Goal: Information Seeking & Learning: Learn about a topic

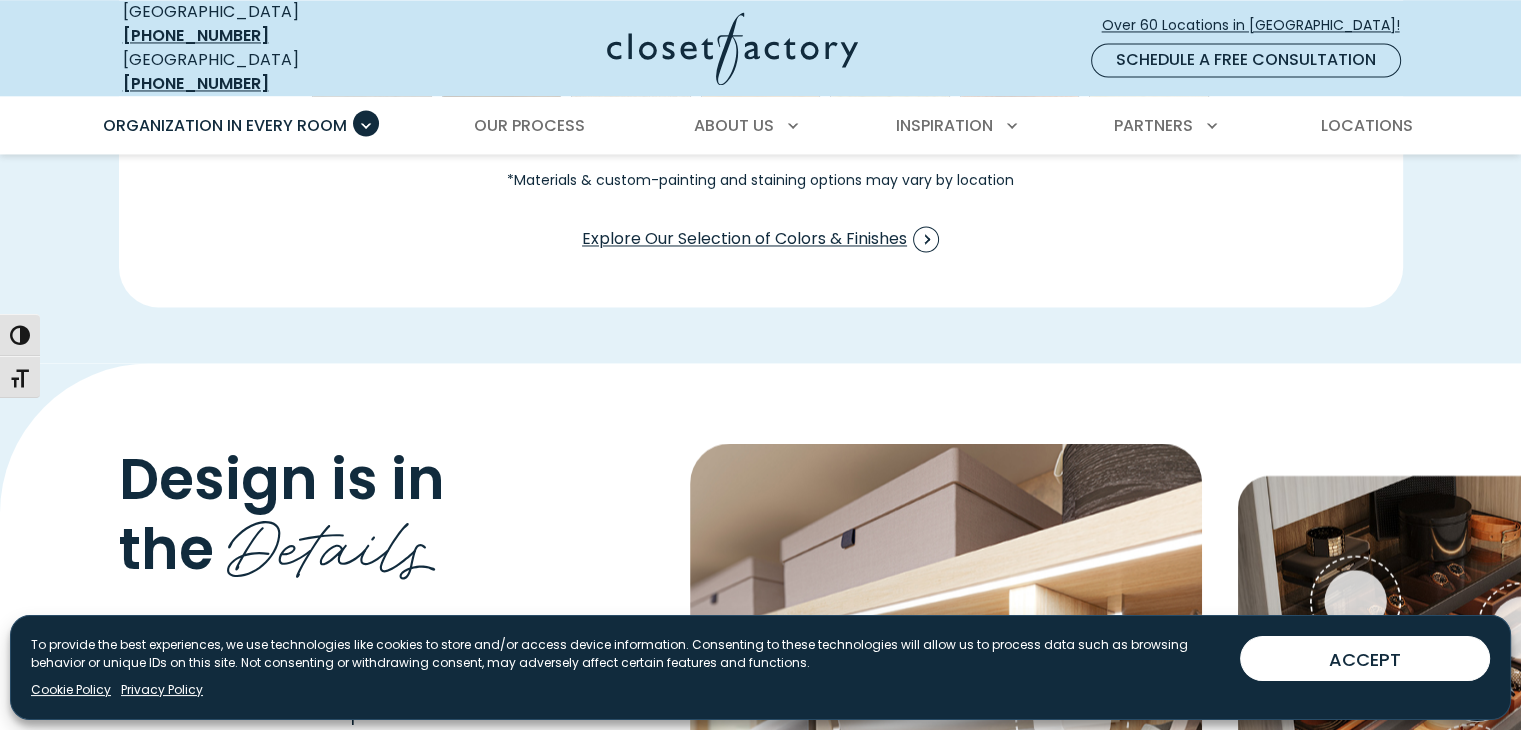
scroll to position [3077, 0]
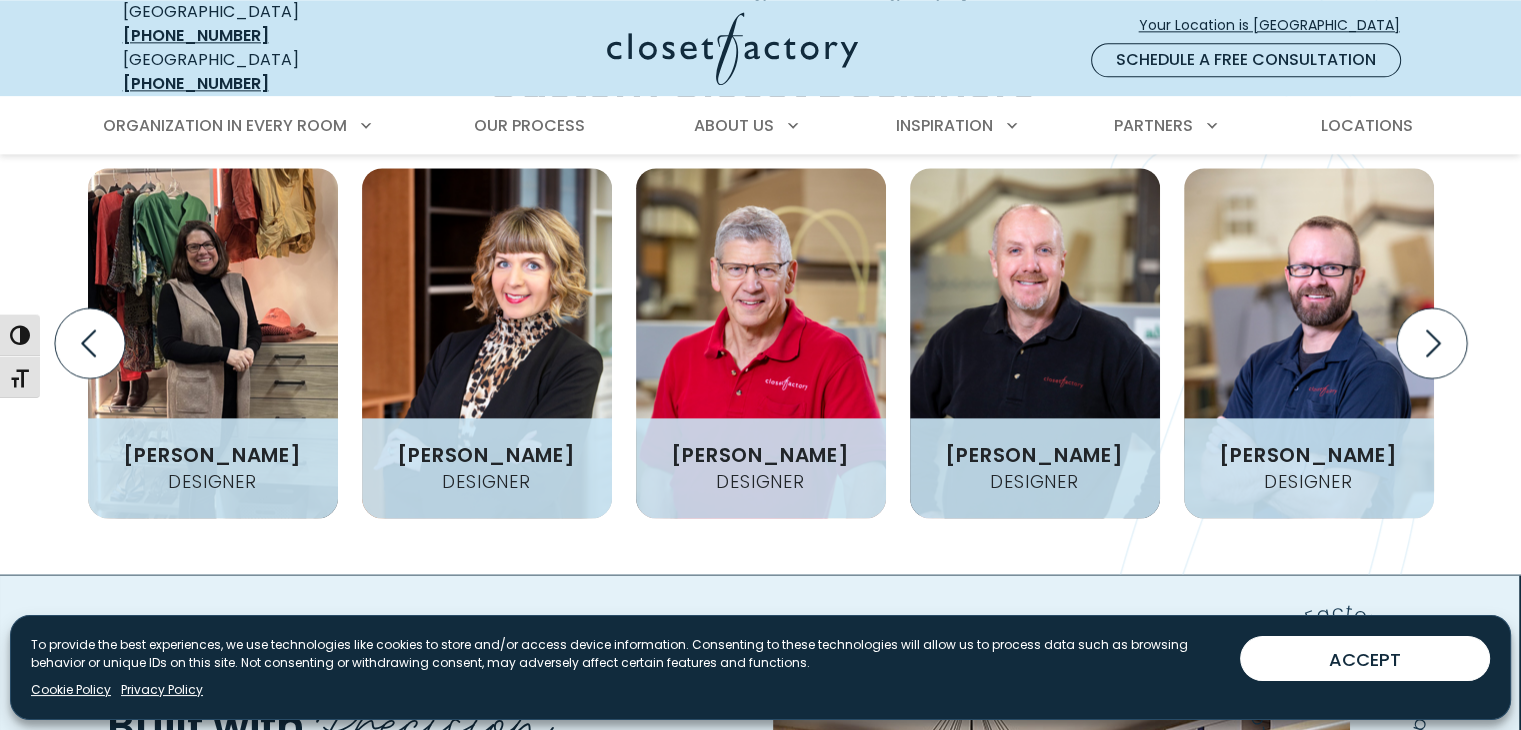
scroll to position [2499, 0]
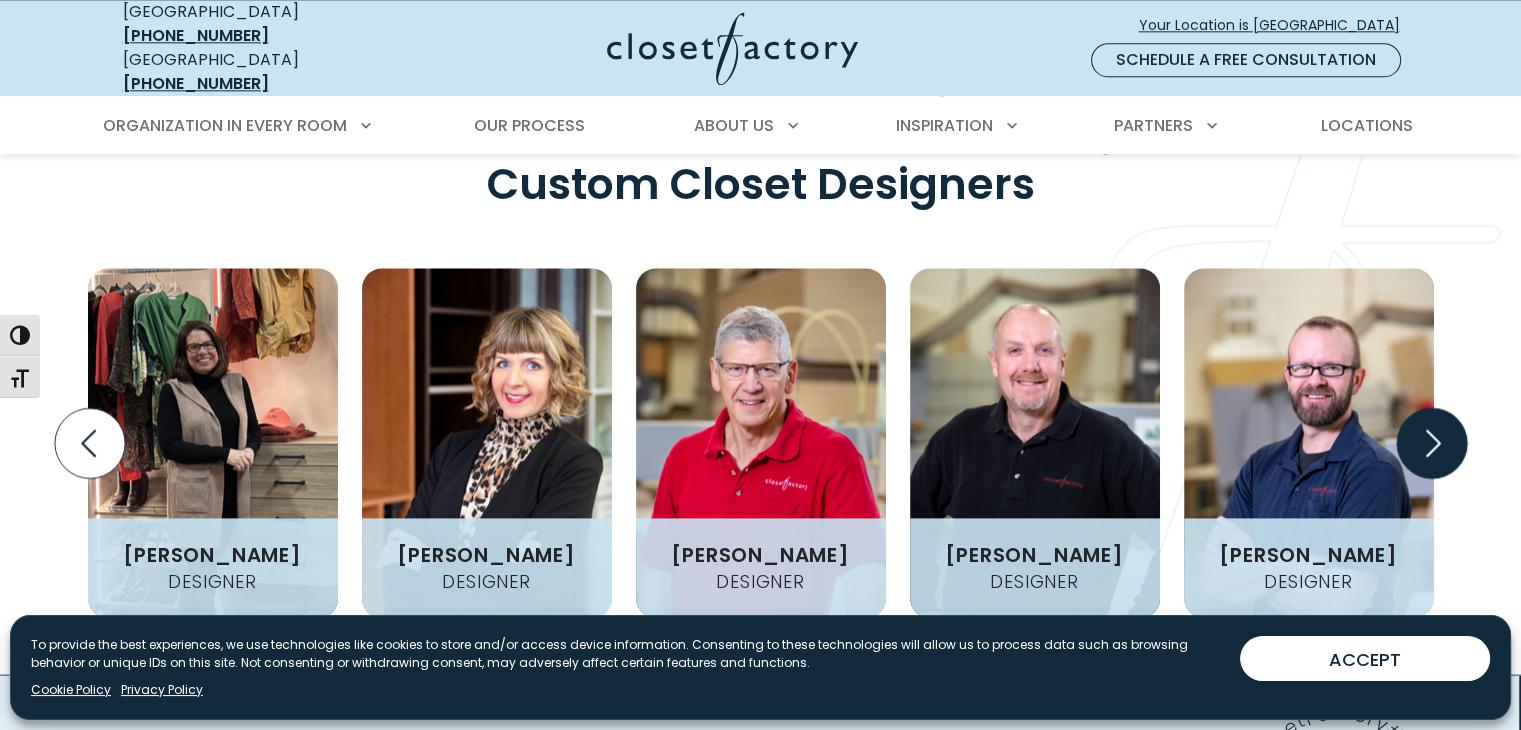
click at [1432, 408] on icon "Next slide" at bounding box center [1431, 443] width 70 height 70
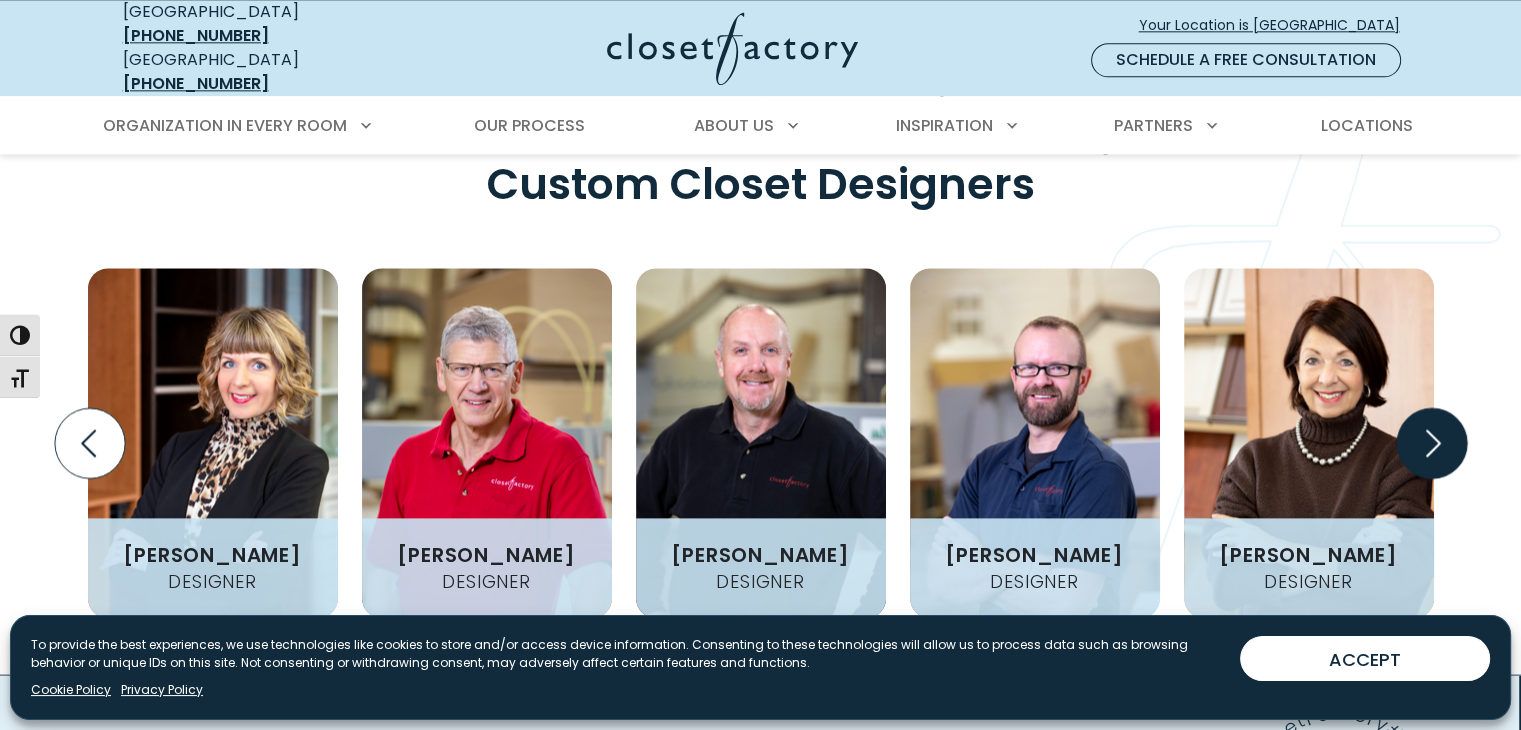
click at [1432, 408] on icon "Next slide" at bounding box center [1431, 443] width 70 height 70
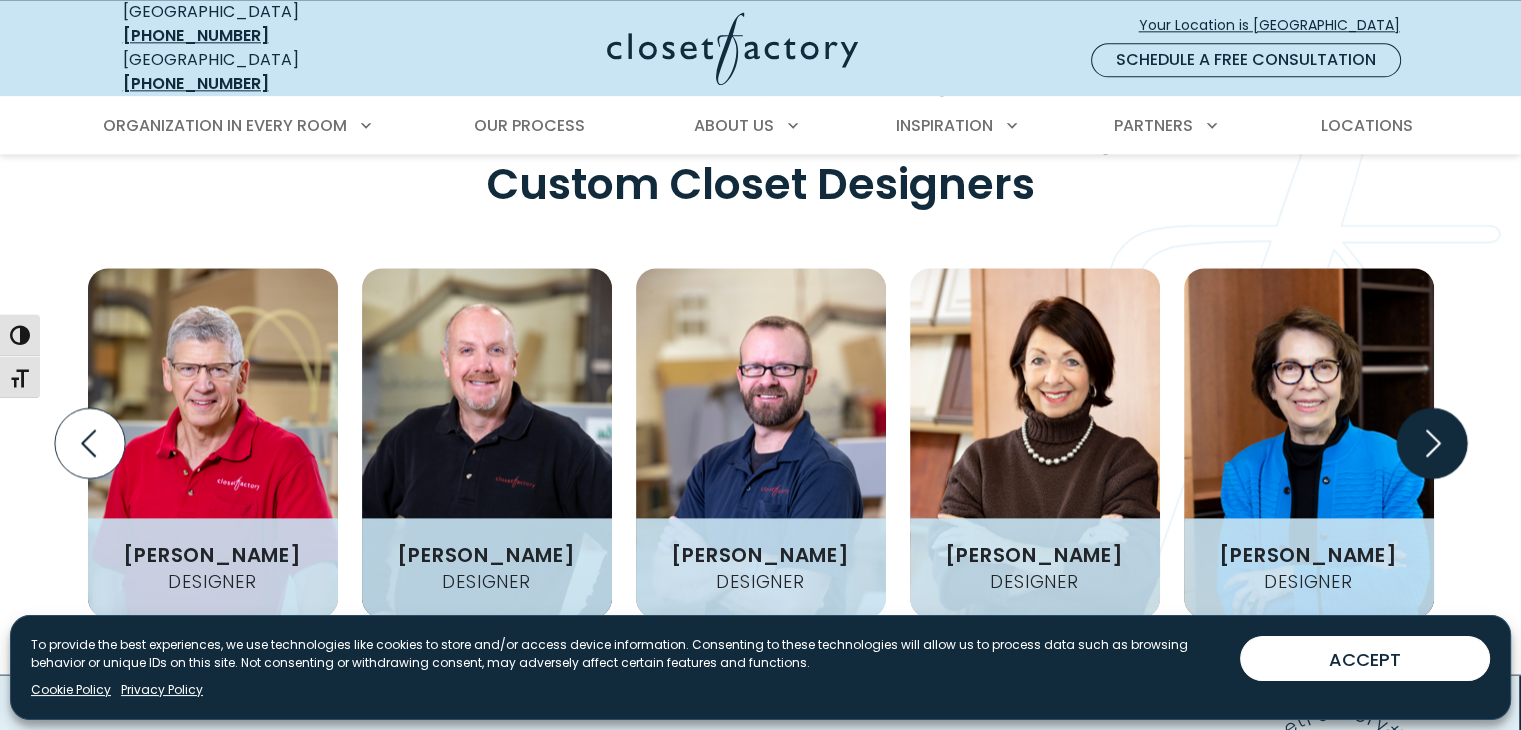
click at [1437, 408] on icon "Next slide" at bounding box center [1431, 443] width 70 height 70
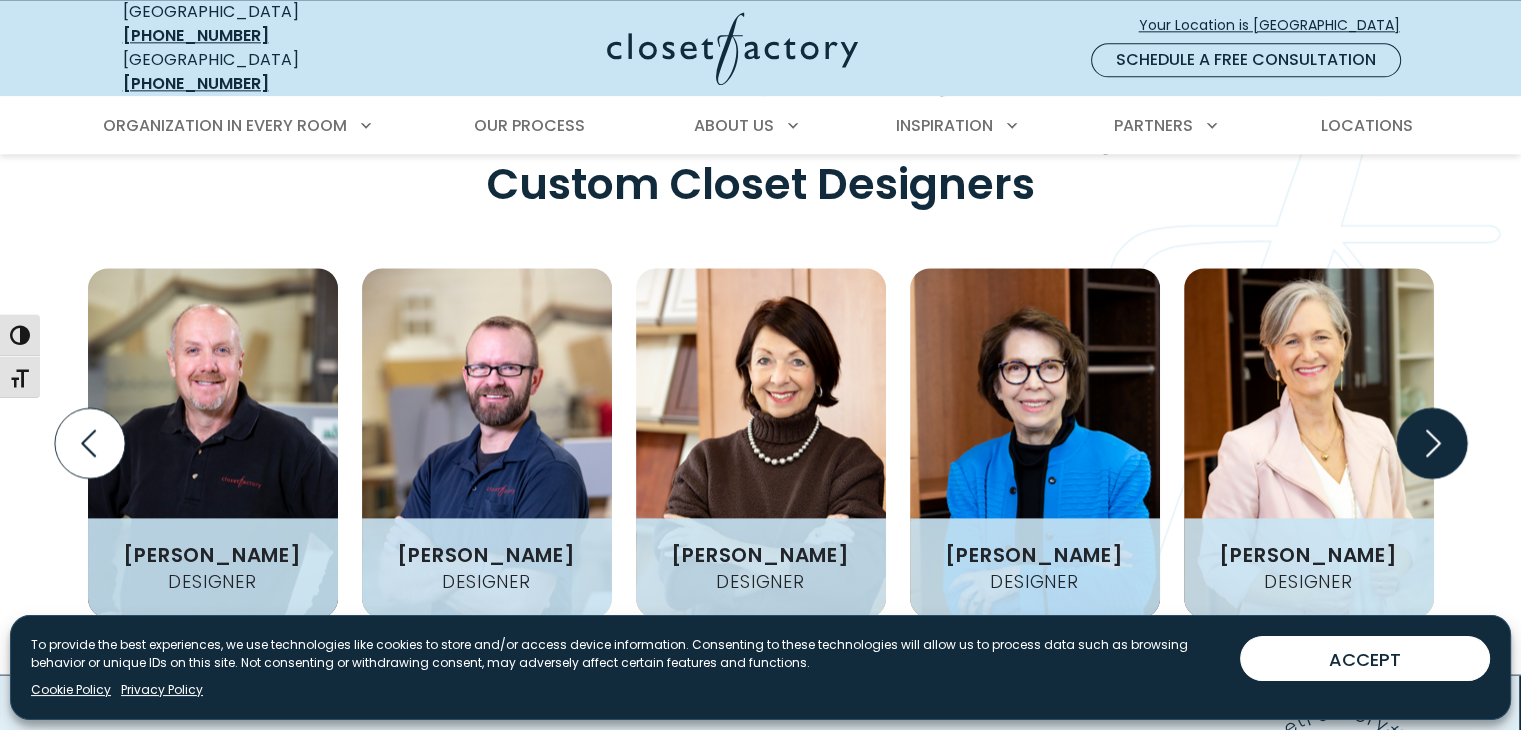
click at [1434, 408] on icon "Next slide" at bounding box center [1431, 443] width 70 height 70
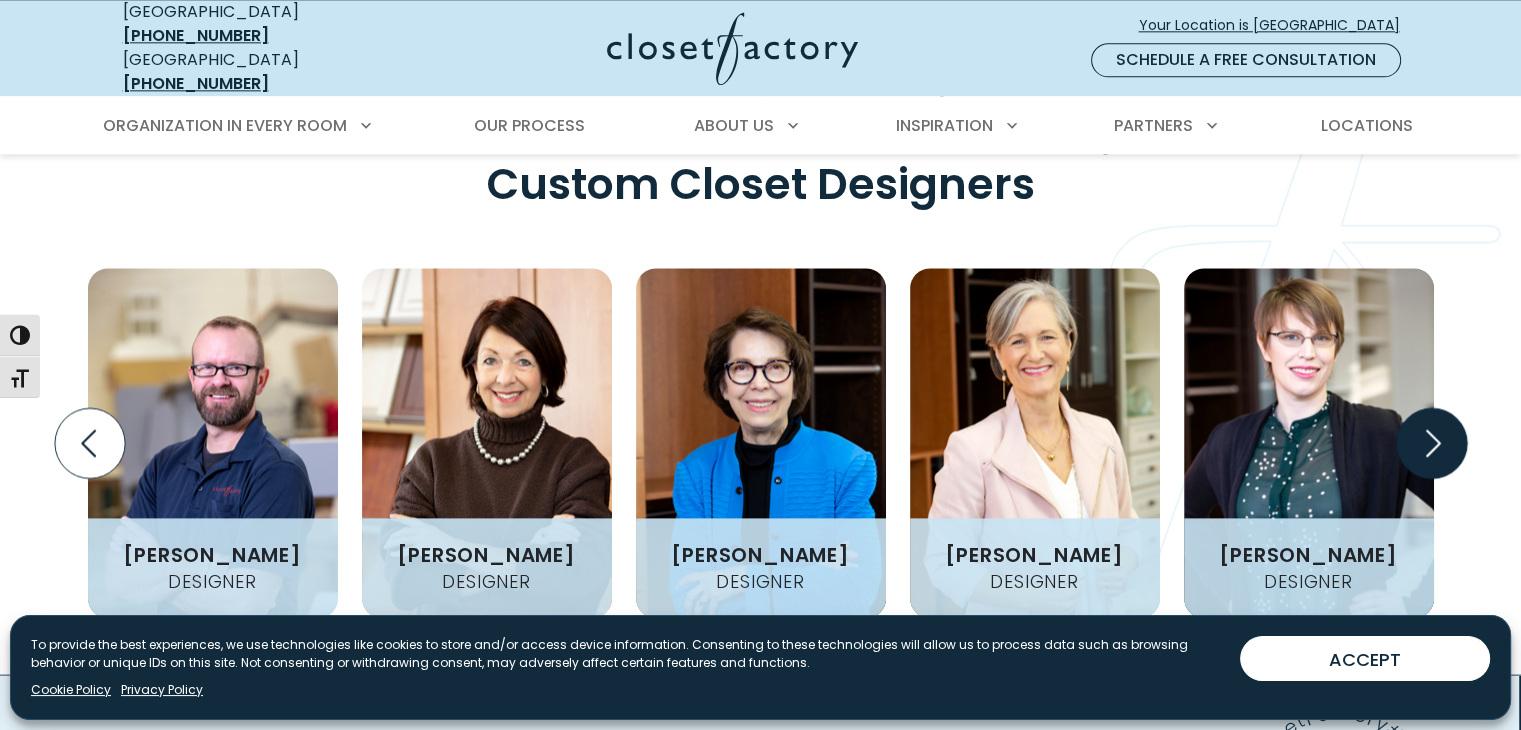
click at [1434, 408] on icon "Next slide" at bounding box center [1431, 443] width 70 height 70
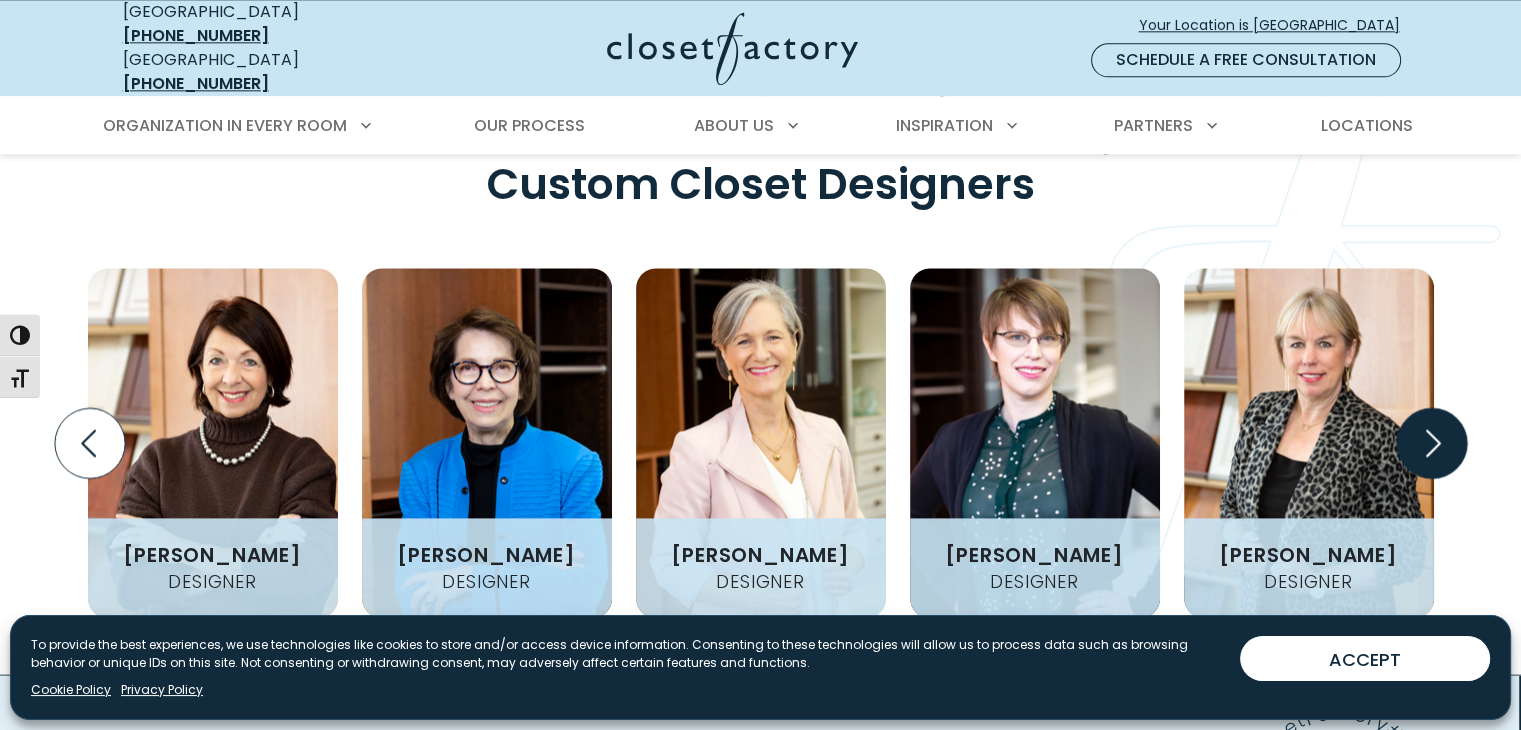
click at [1434, 408] on icon "Next slide" at bounding box center [1431, 443] width 70 height 70
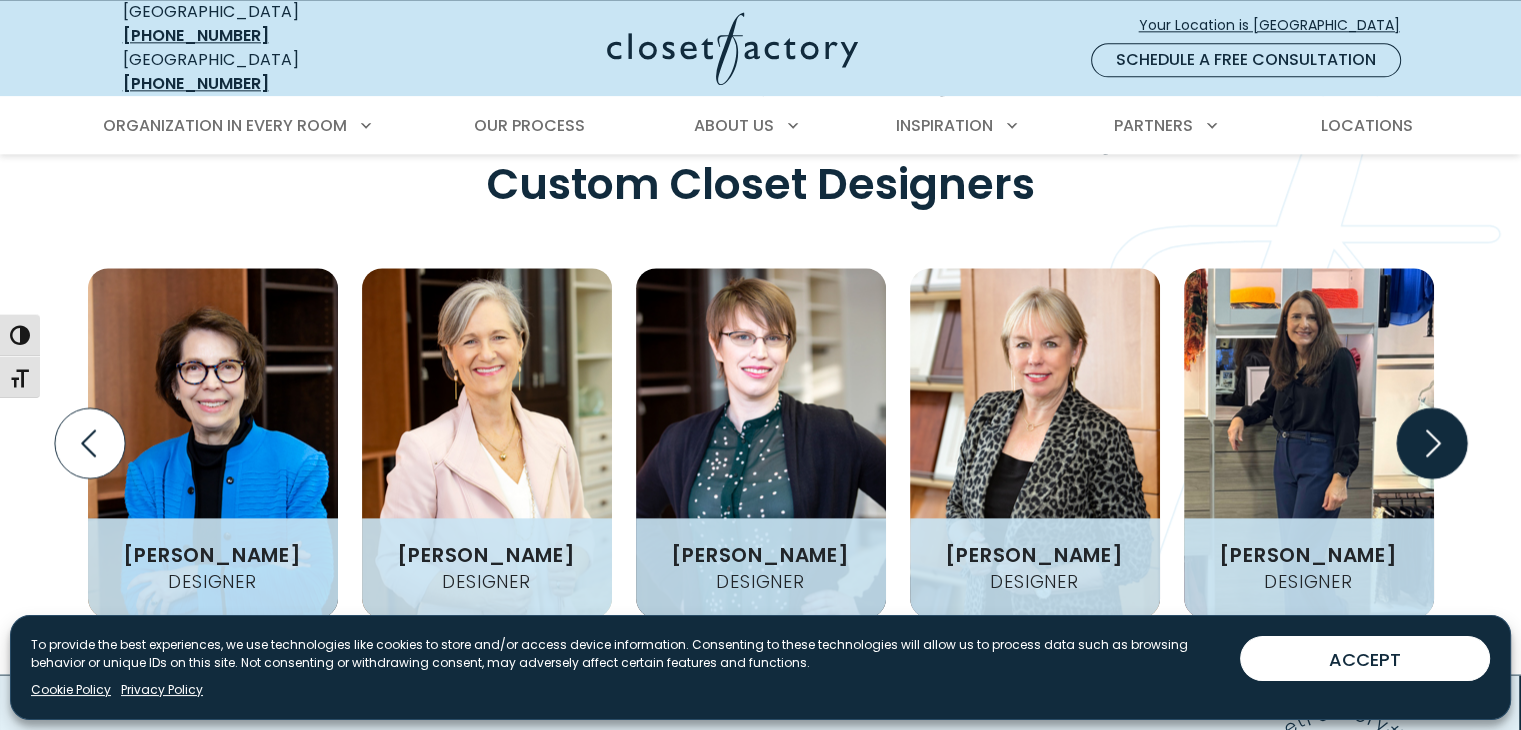
click at [1434, 408] on icon "Next slide" at bounding box center [1431, 443] width 70 height 70
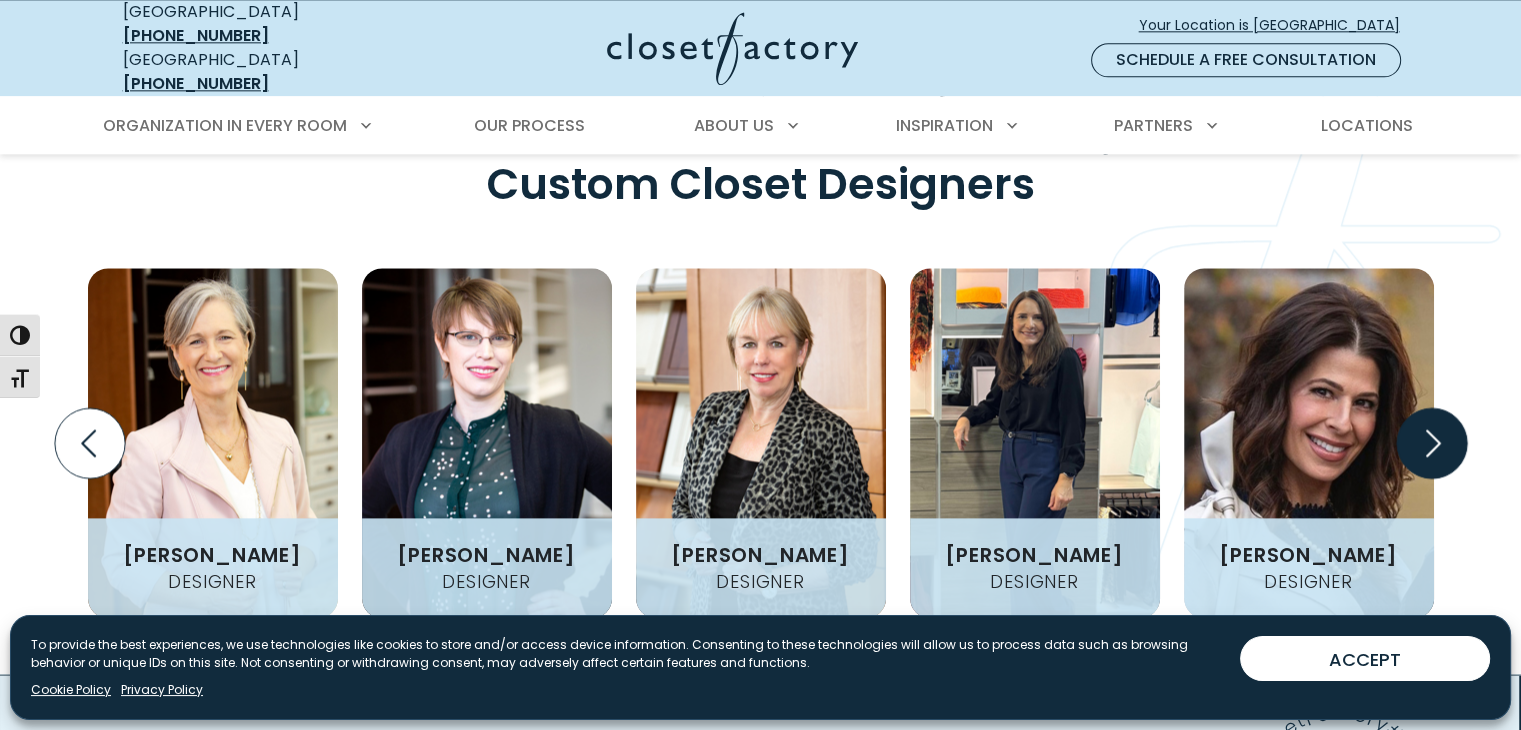
click at [1434, 408] on icon "Next slide" at bounding box center [1431, 443] width 70 height 70
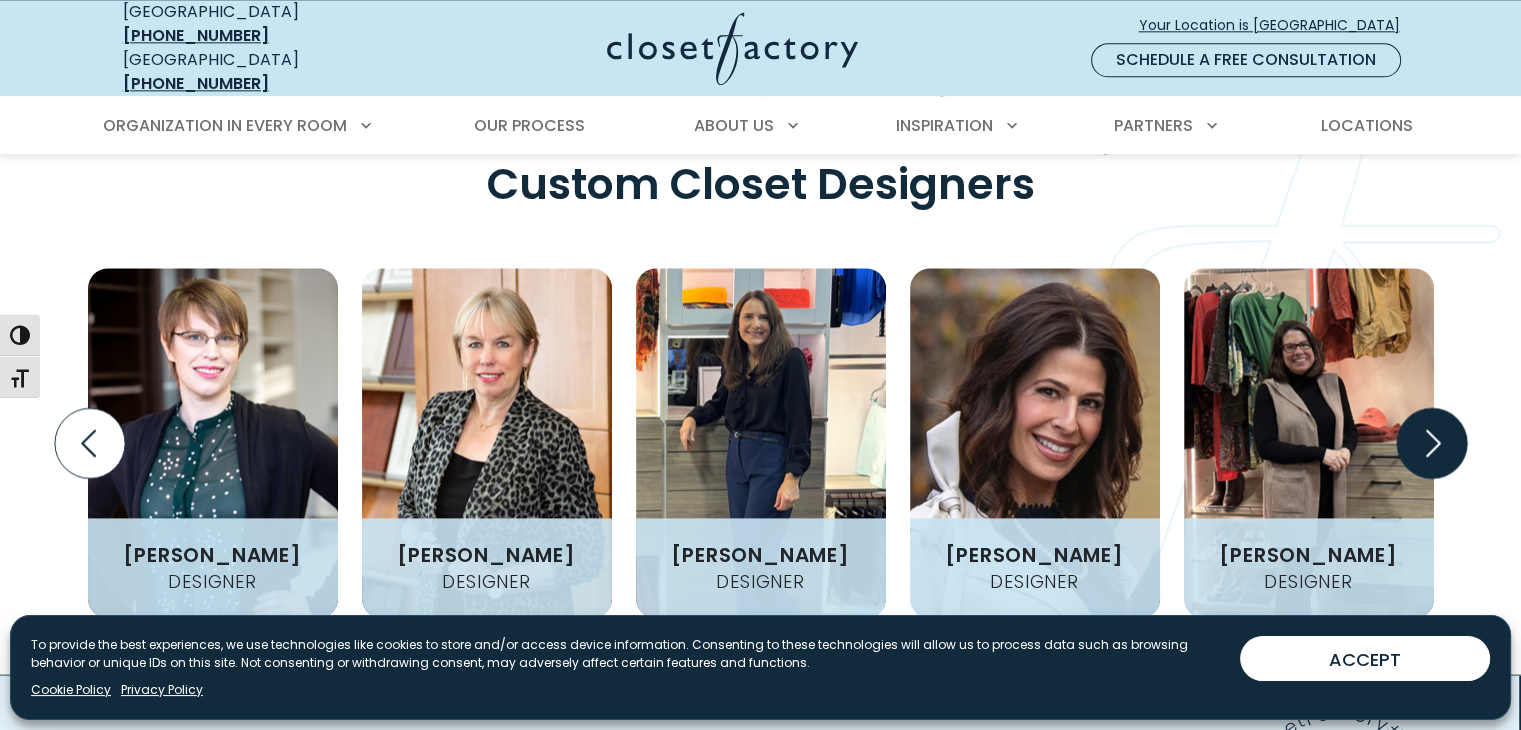
click at [1434, 408] on icon "Next slide" at bounding box center [1431, 443] width 70 height 70
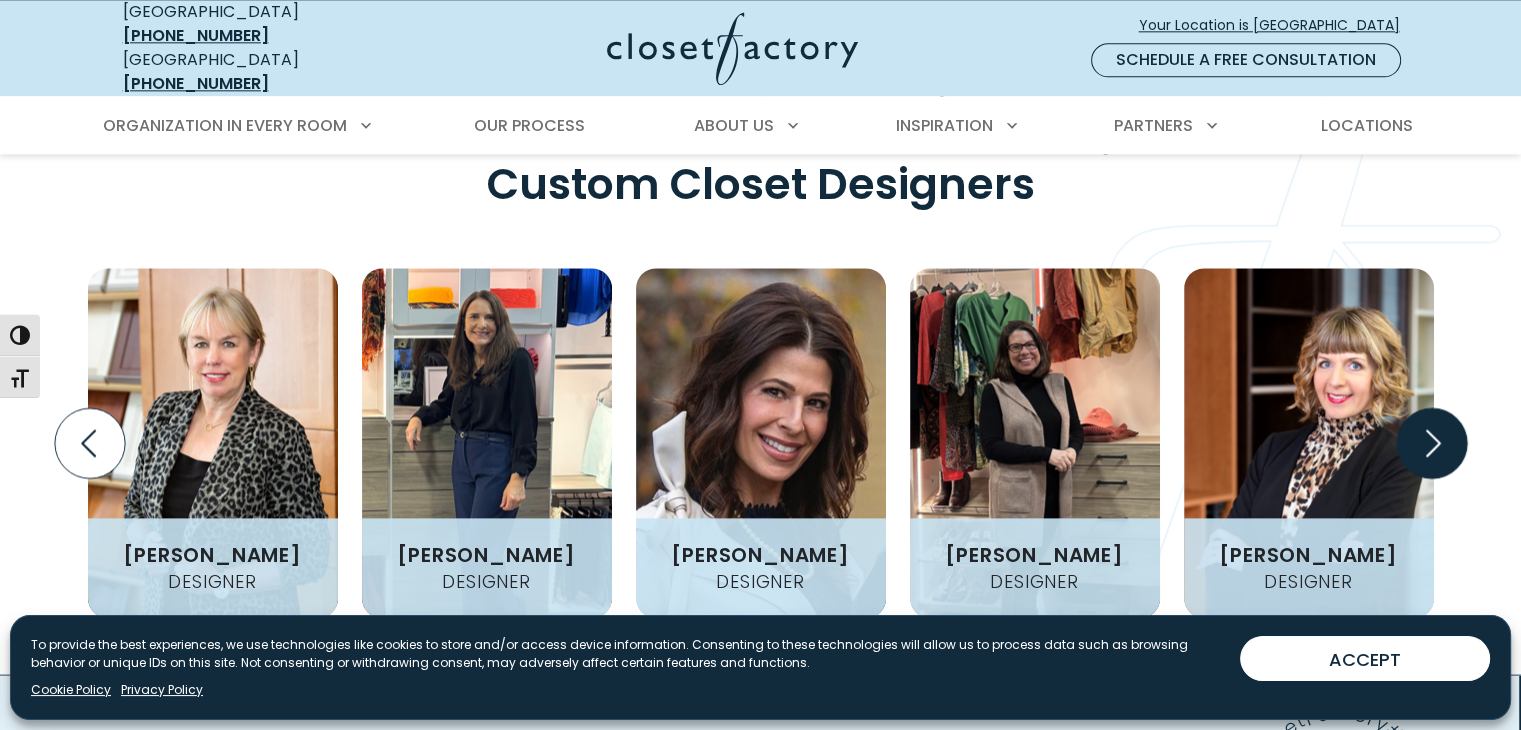
click at [1434, 408] on icon "Next slide" at bounding box center [1431, 443] width 70 height 70
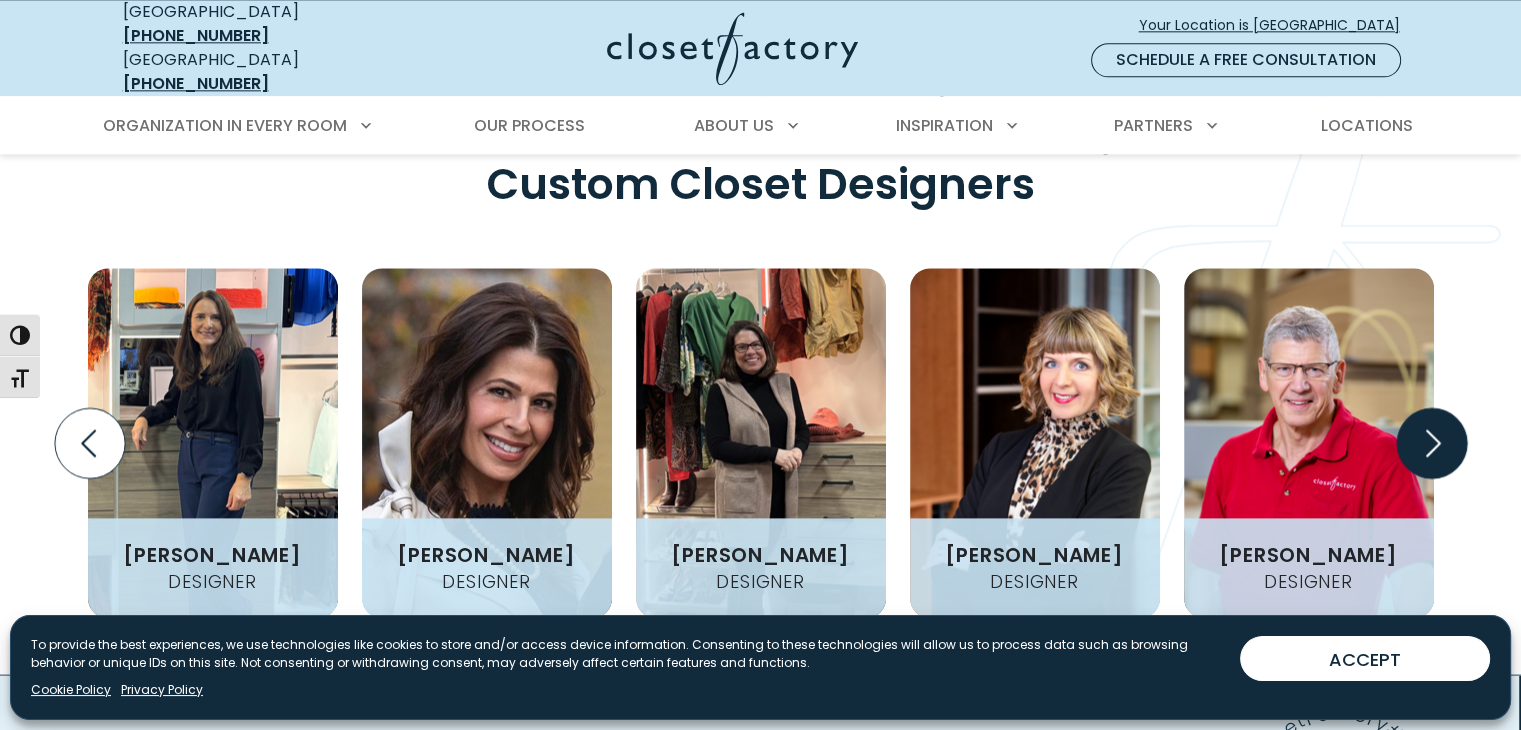
click at [1434, 408] on icon "Next slide" at bounding box center [1431, 443] width 70 height 70
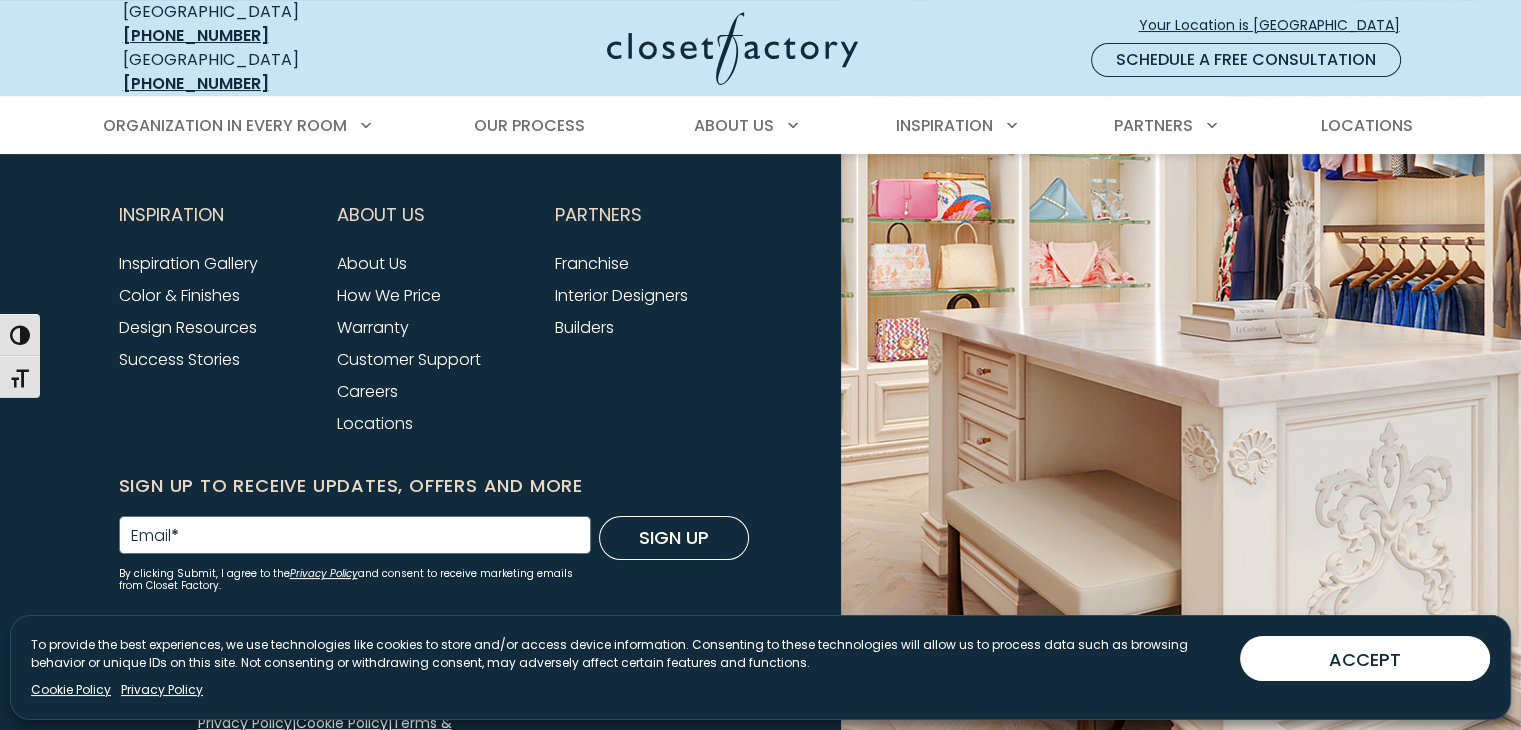
scroll to position [7949, 0]
